Goal: Task Accomplishment & Management: Manage account settings

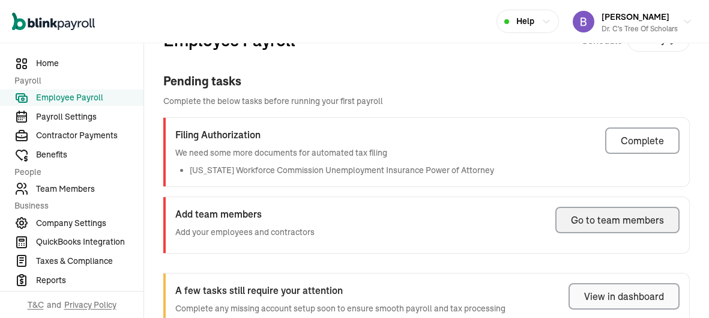
scroll to position [11, 0]
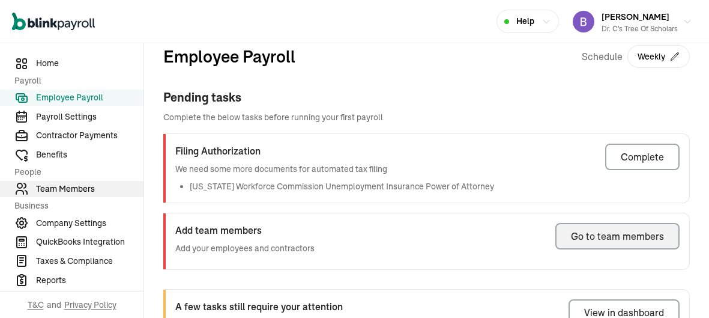
click at [80, 186] on span "Team Members" at bounding box center [90, 189] width 108 height 13
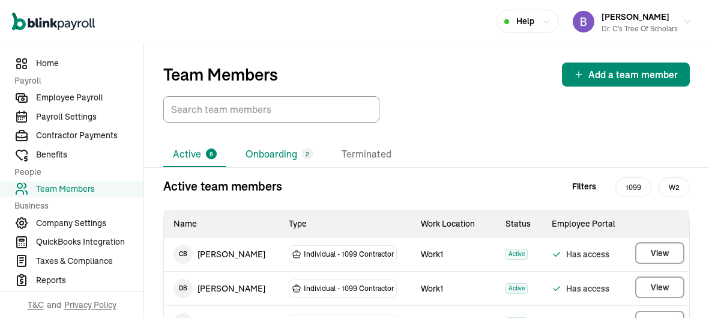
click at [296, 156] on li "Onboarding 2" at bounding box center [279, 154] width 87 height 25
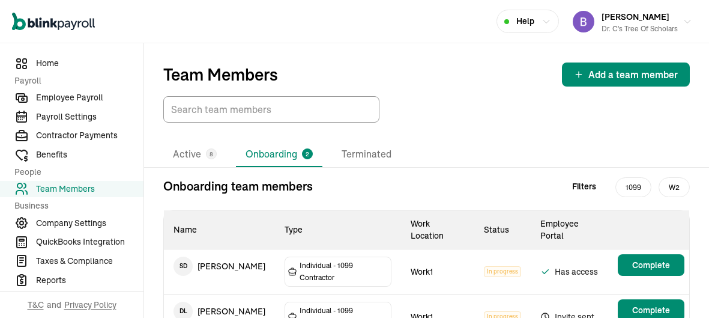
click at [494, 171] on div "Active 8 Onboarding 2 Terminated Onboarding team members Filters 1099 W2 Name T…" at bounding box center [426, 250] width 565 height 217
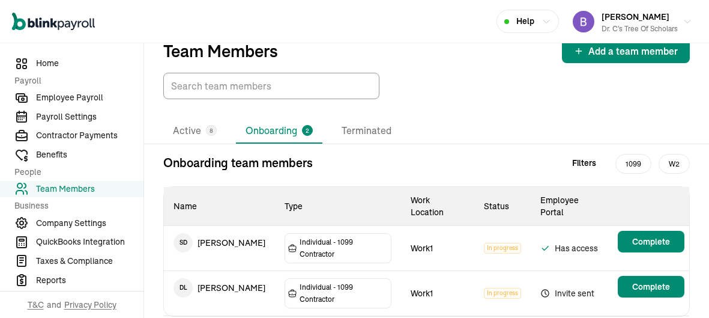
scroll to position [25, 0]
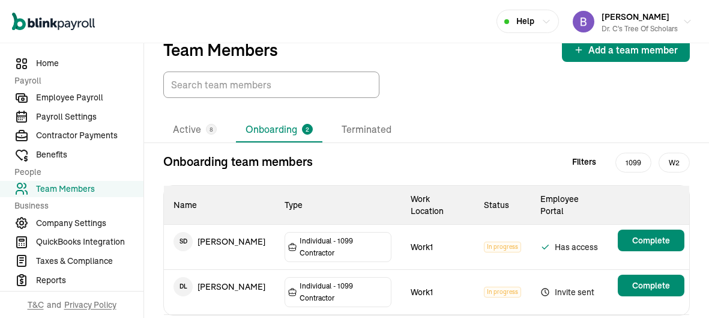
click at [230, 270] on td "D L [PERSON_NAME]" at bounding box center [219, 287] width 111 height 34
click at [371, 280] on span "Individual - 1099 Contractor" at bounding box center [344, 292] width 89 height 24
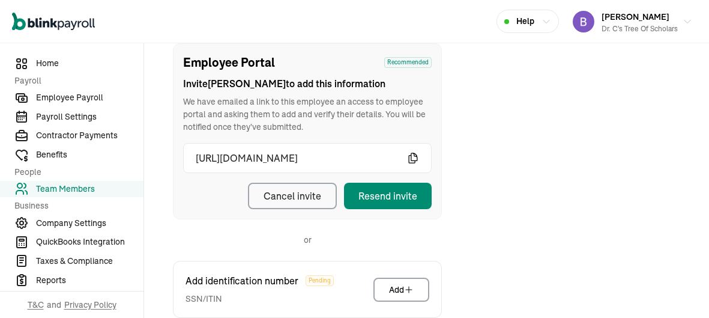
scroll to position [141, 0]
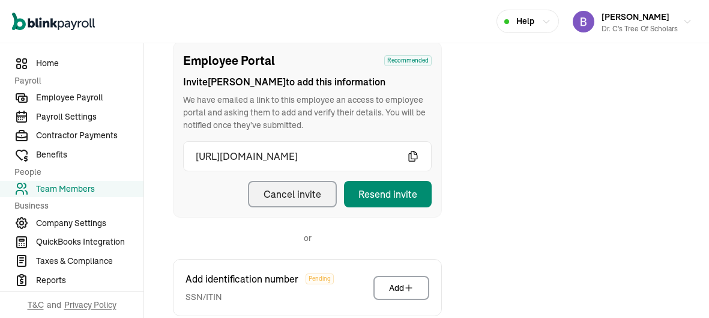
click at [286, 190] on div "Cancel invite" at bounding box center [293, 194] width 58 height 14
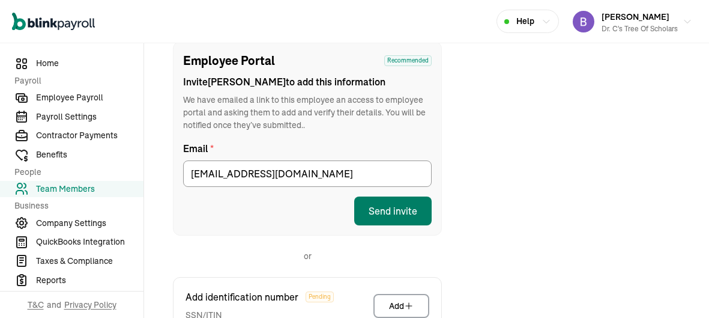
click at [413, 206] on button "Send invite" at bounding box center [392, 210] width 77 height 29
